Goal: Check status: Check status

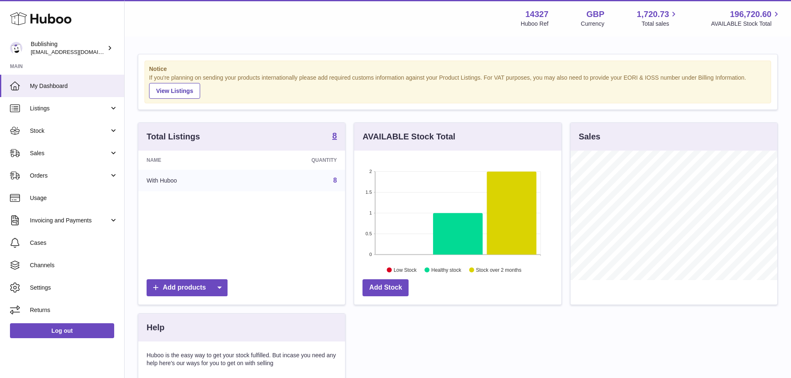
scroll to position [130, 207]
click at [39, 204] on link "Usage" at bounding box center [62, 198] width 124 height 22
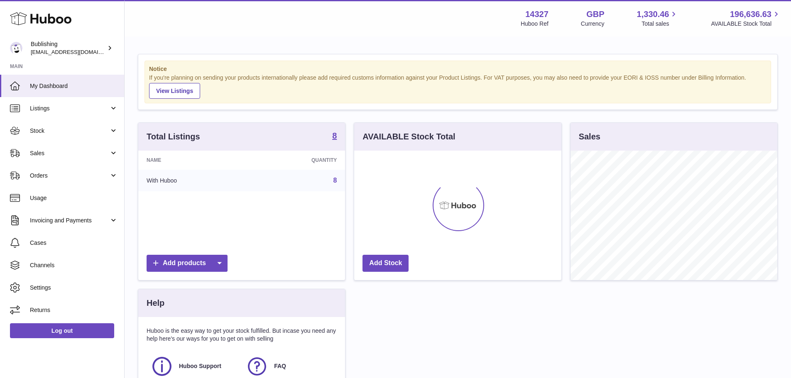
scroll to position [130, 207]
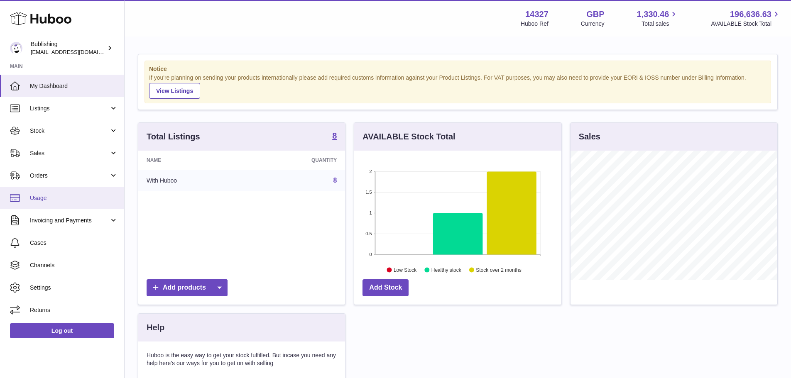
click at [49, 196] on span "Usage" at bounding box center [74, 198] width 88 height 8
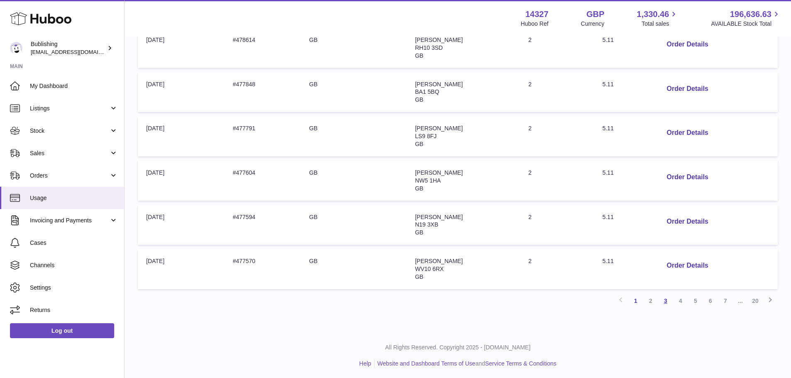
scroll to position [350, 0]
click at [650, 300] on link "2" at bounding box center [650, 299] width 15 height 15
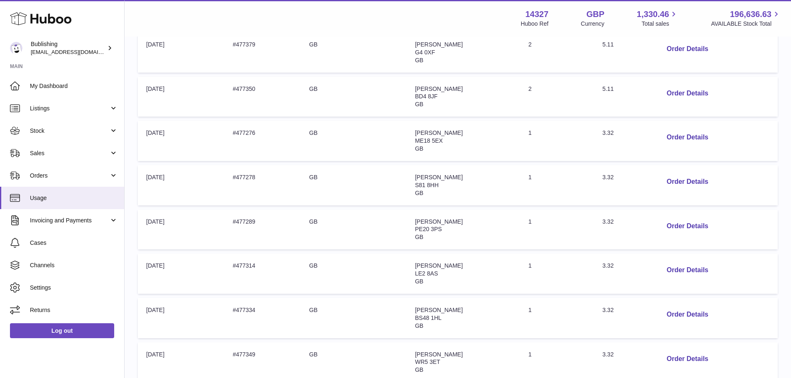
scroll to position [120, 0]
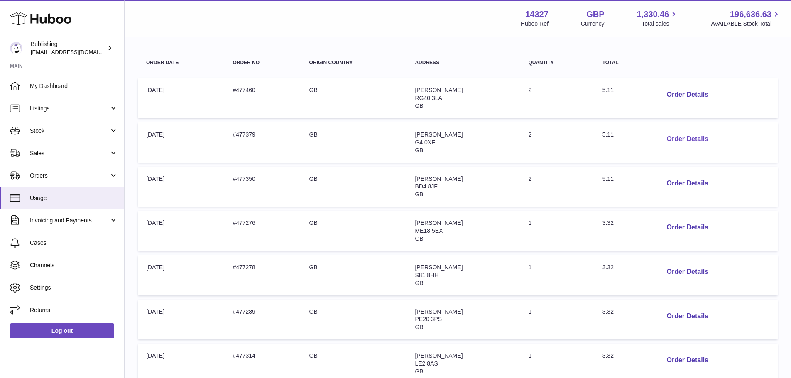
click at [682, 143] on button "Order Details" at bounding box center [687, 139] width 55 height 17
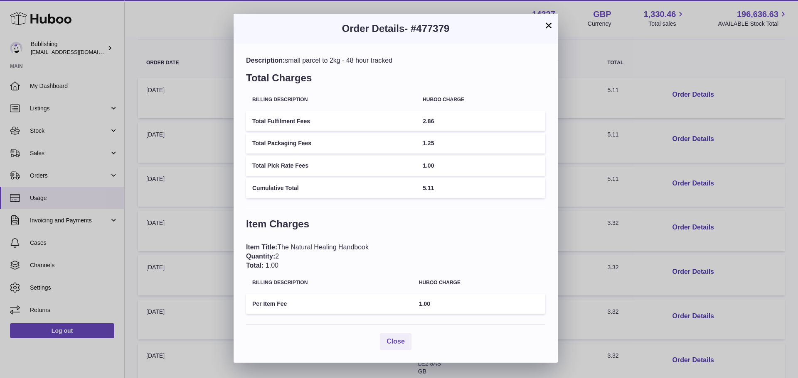
click at [550, 29] on button "×" at bounding box center [548, 25] width 10 height 10
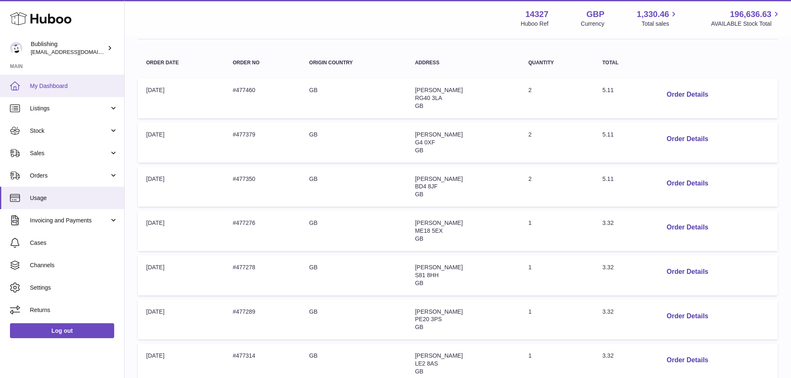
click at [64, 90] on link "My Dashboard" at bounding box center [62, 86] width 124 height 22
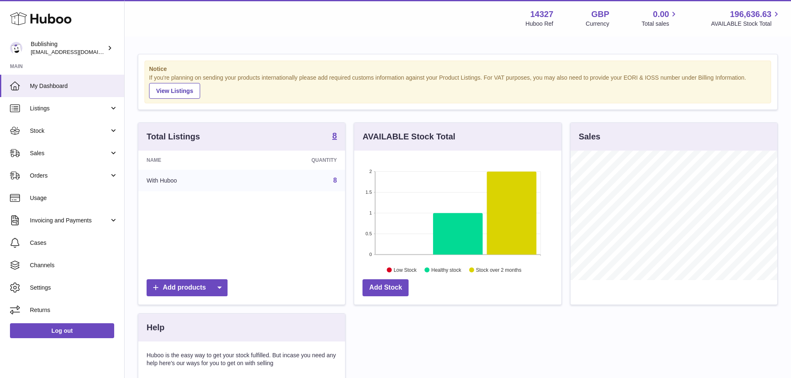
scroll to position [130, 207]
